Goal: Find contact information: Find contact information

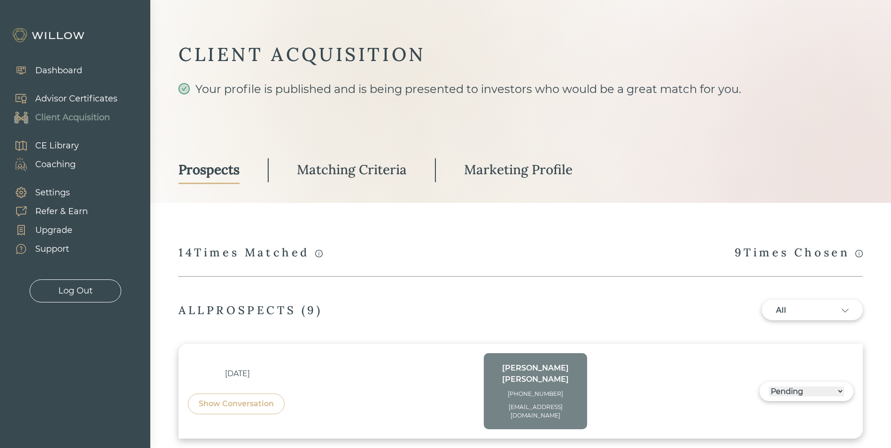
select select "3"
select select "2"
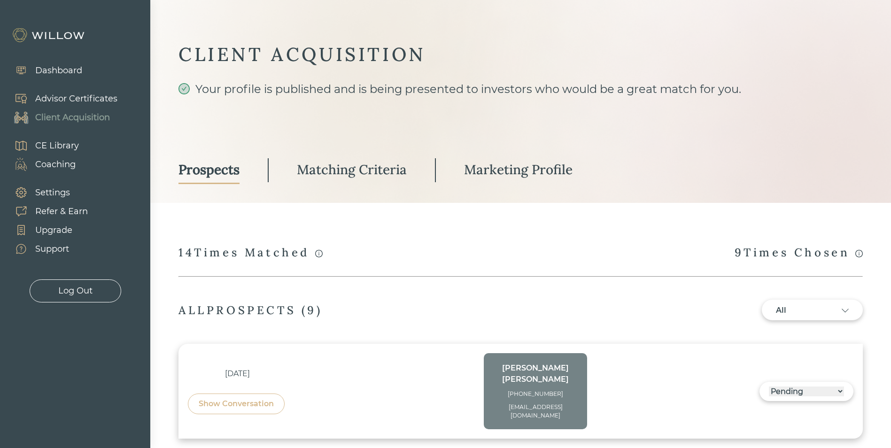
select select "10"
select select "2"
select select "10"
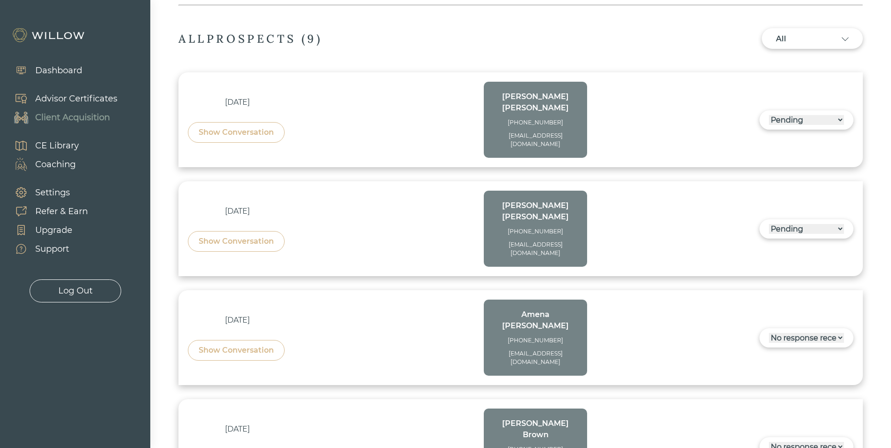
click at [235, 127] on div "Show Conversation" at bounding box center [236, 132] width 75 height 11
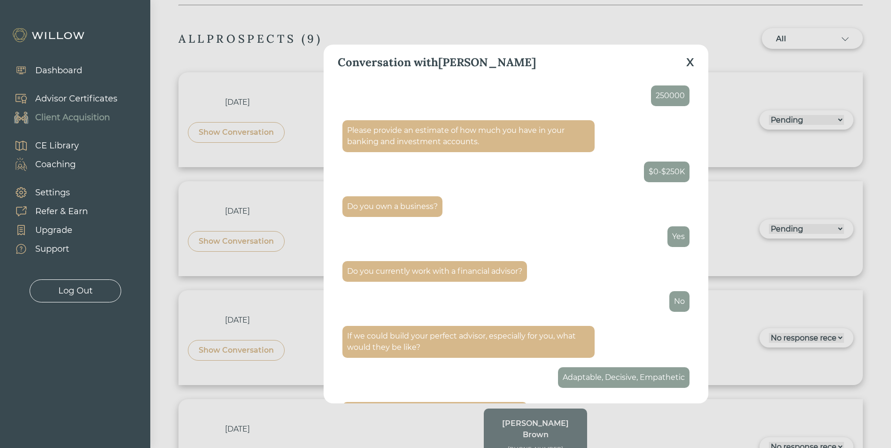
scroll to position [940, 0]
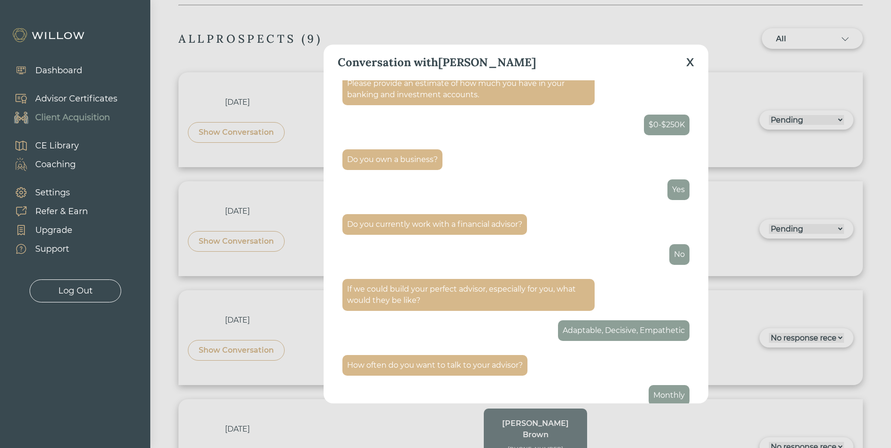
click at [692, 60] on div "X" at bounding box center [690, 62] width 8 height 17
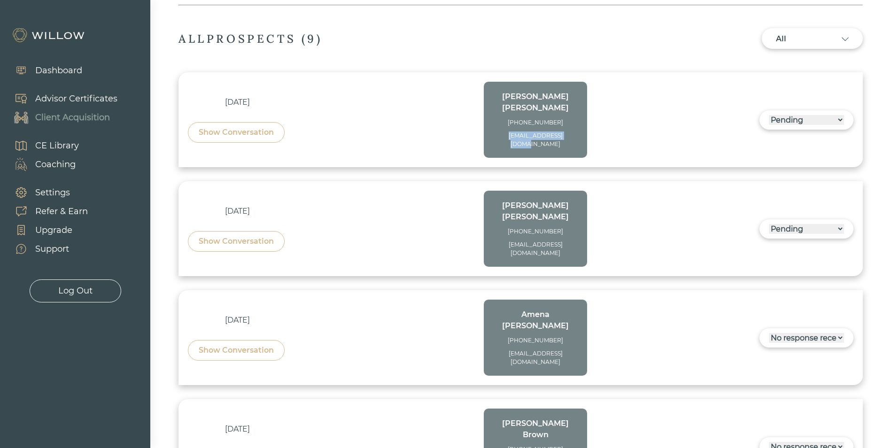
drag, startPoint x: 575, startPoint y: 122, endPoint x: 508, endPoint y: 124, distance: 67.7
click at [508, 132] on div "[EMAIL_ADDRESS][DOMAIN_NAME]" at bounding box center [535, 140] width 85 height 17
copy div "[EMAIL_ADDRESS][DOMAIN_NAME]"
drag, startPoint x: 581, startPoint y: 216, endPoint x: 505, endPoint y: 219, distance: 76.2
click at [505, 219] on div "[PERSON_NAME] [PHONE_NUMBER] [EMAIL_ADDRESS][DOMAIN_NAME]" at bounding box center [535, 229] width 103 height 76
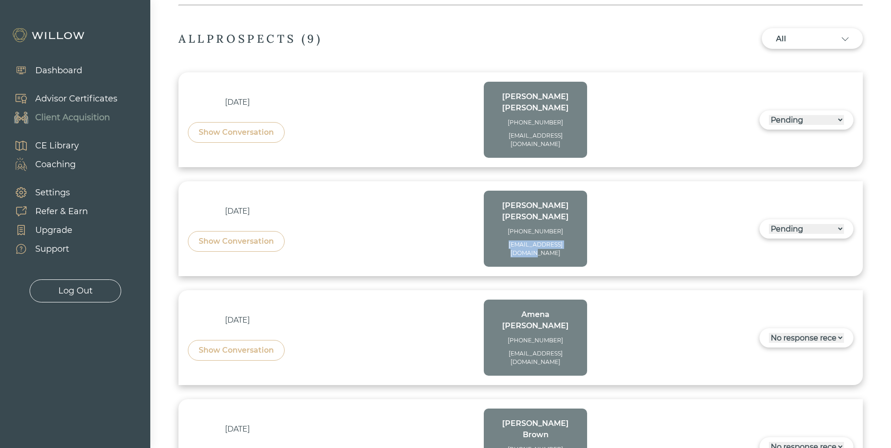
copy div "[EMAIL_ADDRESS][DOMAIN_NAME]"
click at [261, 236] on div "Show Conversation" at bounding box center [236, 241] width 75 height 11
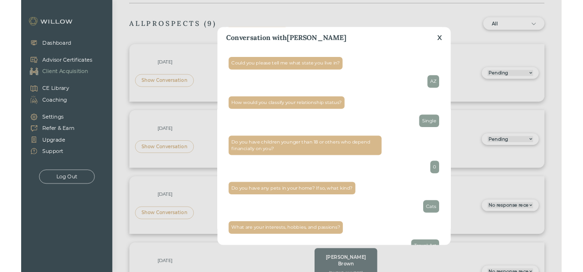
scroll to position [141, 0]
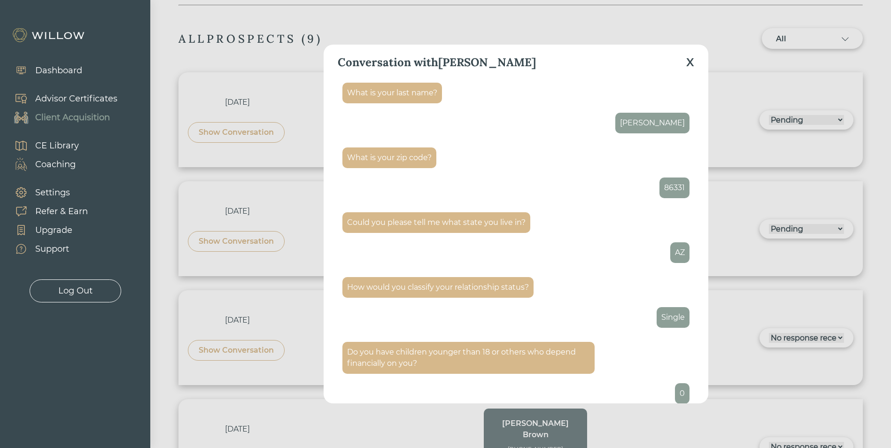
click at [689, 63] on div "X" at bounding box center [690, 62] width 8 height 17
